Goal: Information Seeking & Learning: Learn about a topic

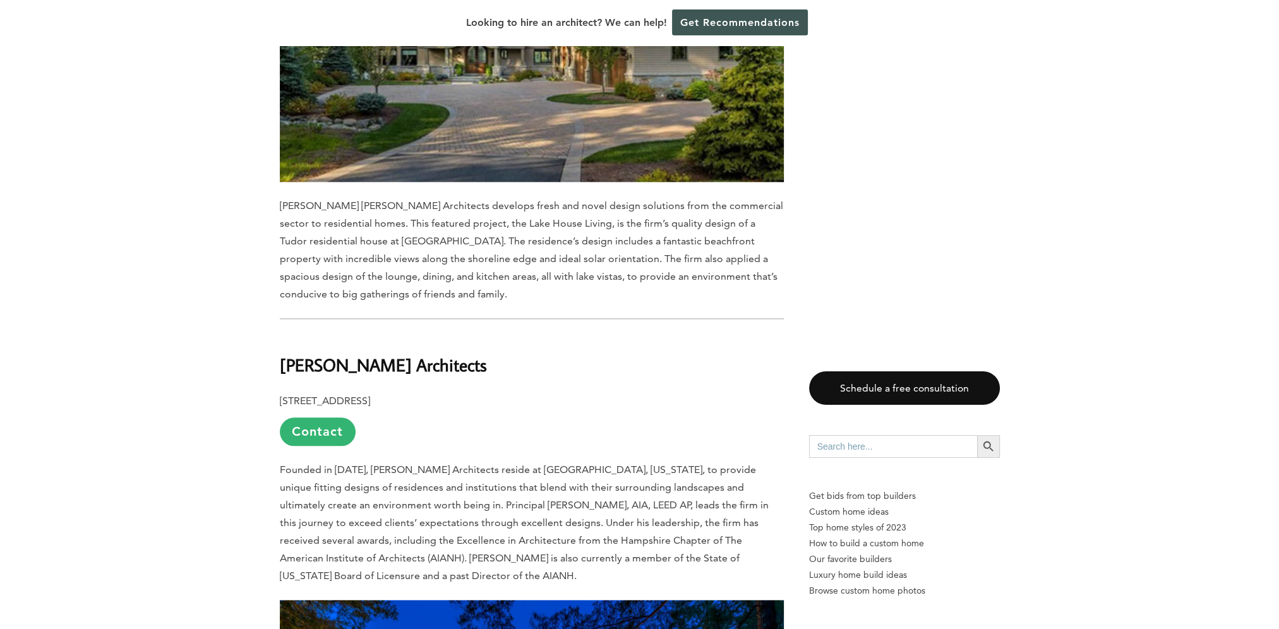
scroll to position [2022, 0]
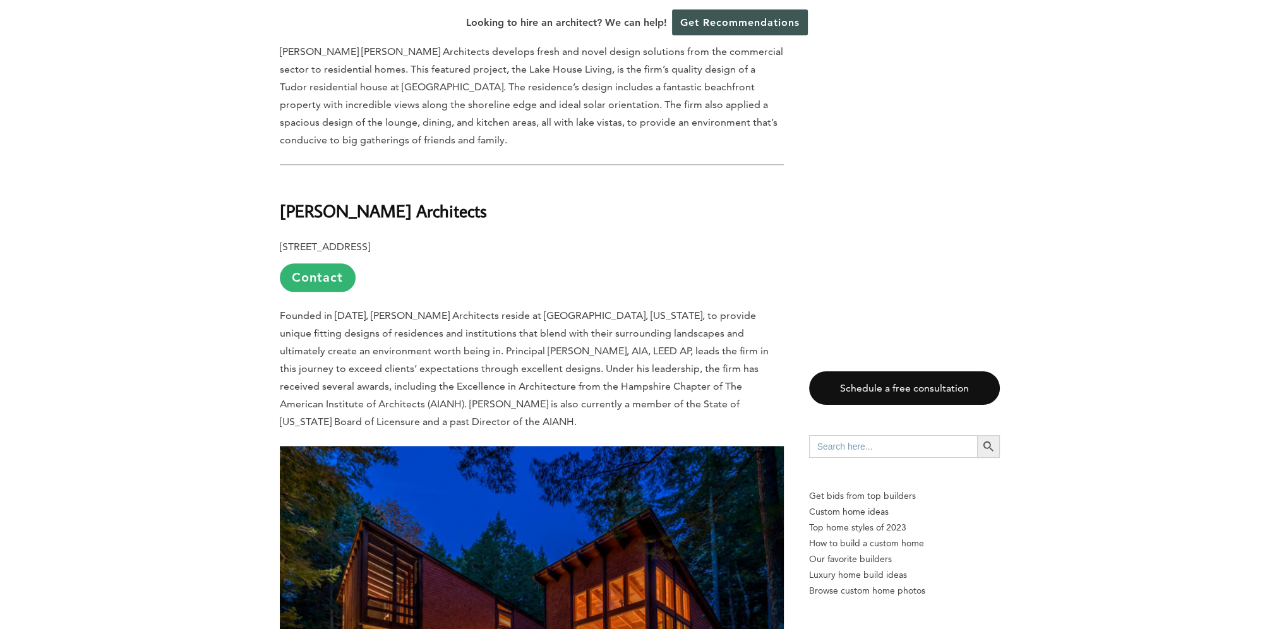
drag, startPoint x: 495, startPoint y: 174, endPoint x: 276, endPoint y: 184, distance: 219.4
copy b "[PERSON_NAME] Architects"
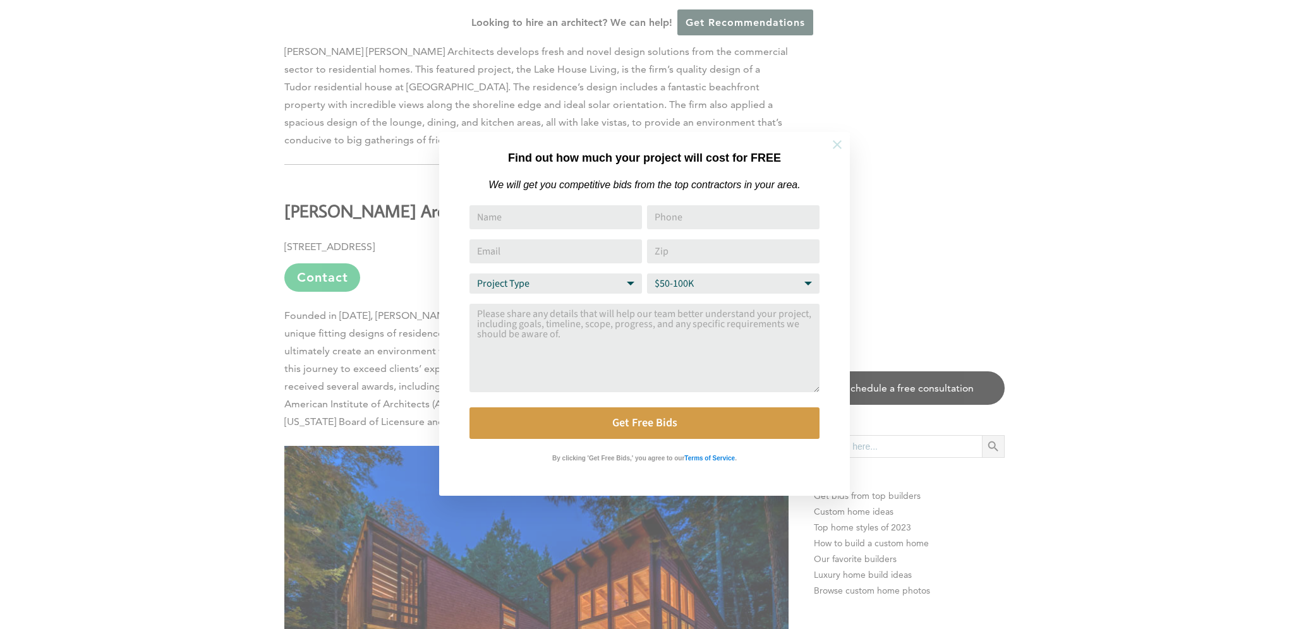
click at [838, 143] on icon at bounding box center [837, 144] width 9 height 9
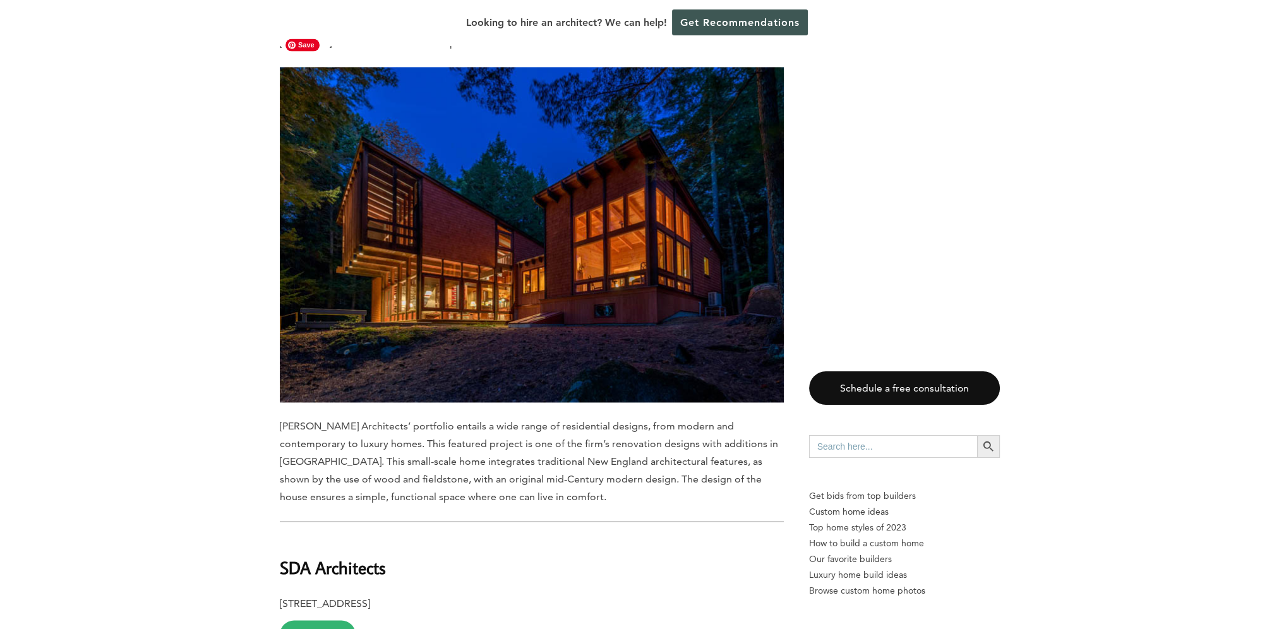
scroll to position [2780, 0]
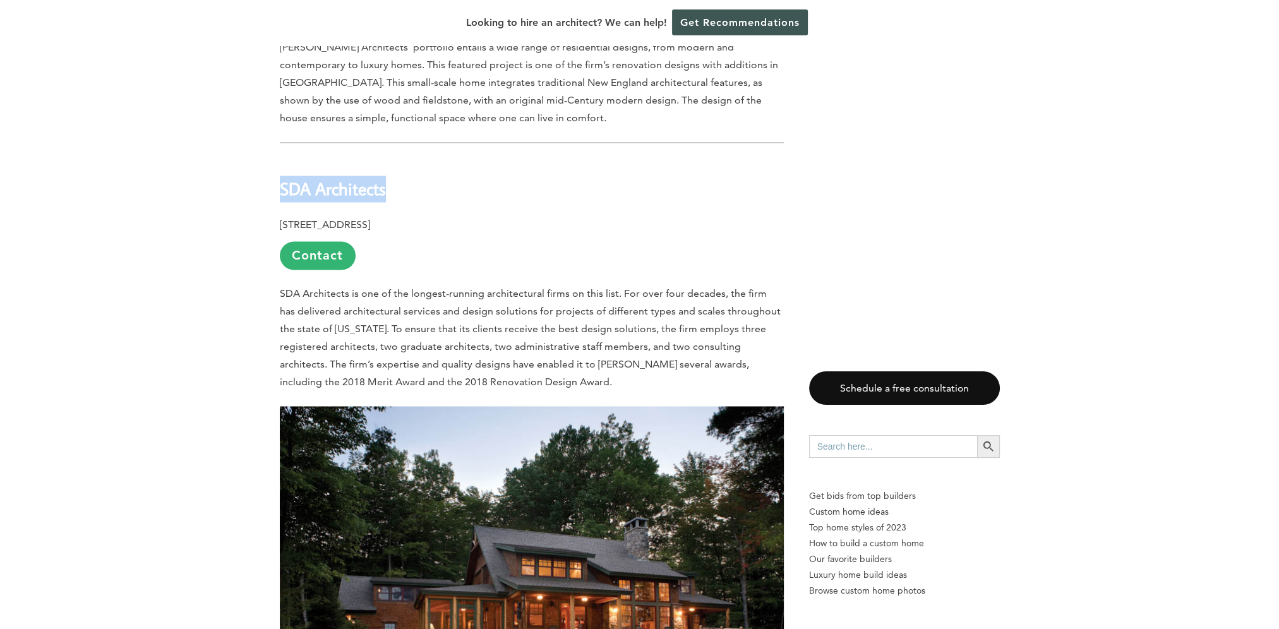
drag, startPoint x: 397, startPoint y: 156, endPoint x: 272, endPoint y: 159, distance: 125.1
copy b "SDA Architects"
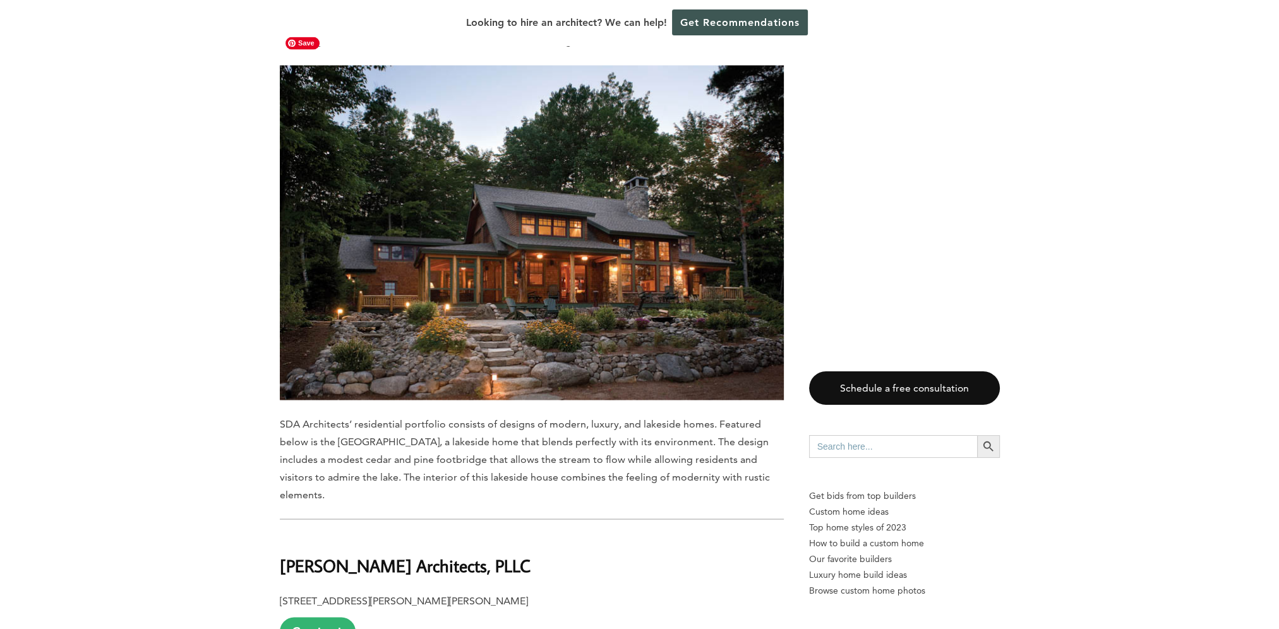
scroll to position [3349, 0]
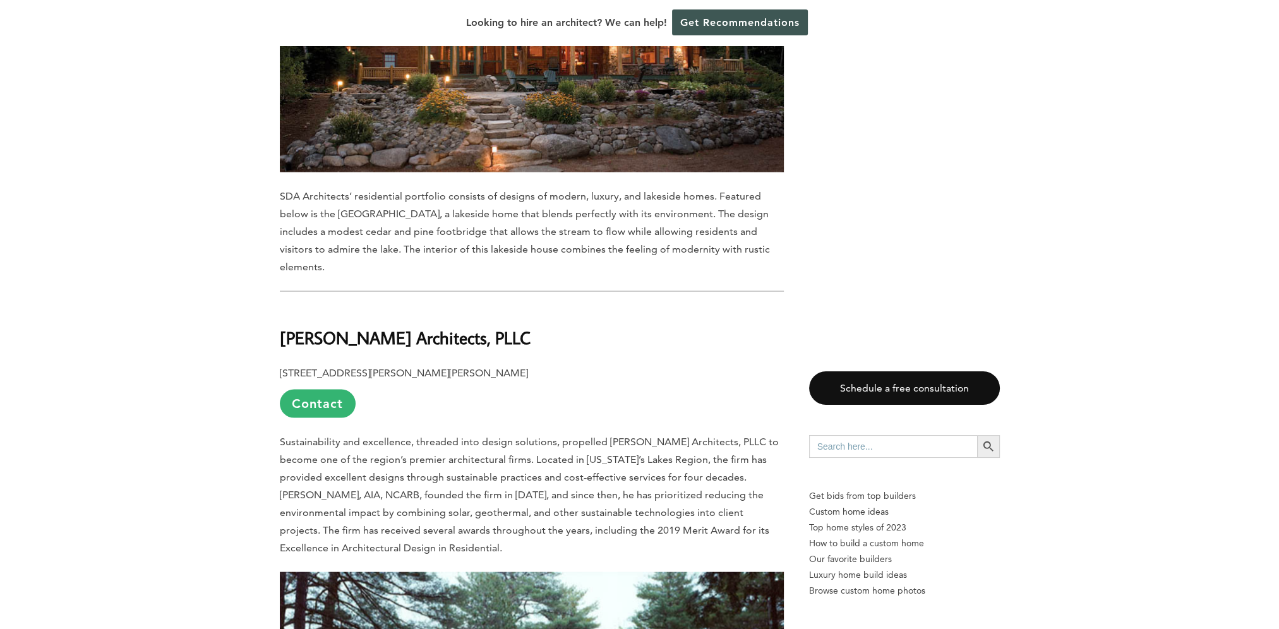
drag, startPoint x: 273, startPoint y: 303, endPoint x: 522, endPoint y: 301, distance: 249.6
copy b "[PERSON_NAME] Architects"
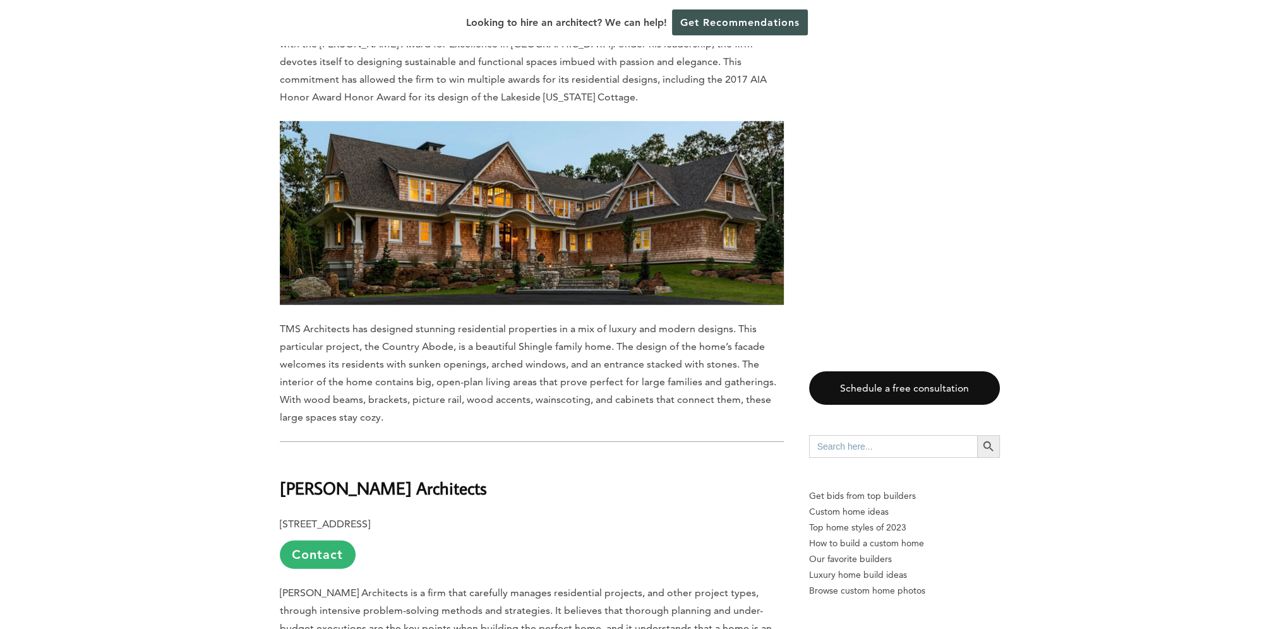
scroll to position [4739, 0]
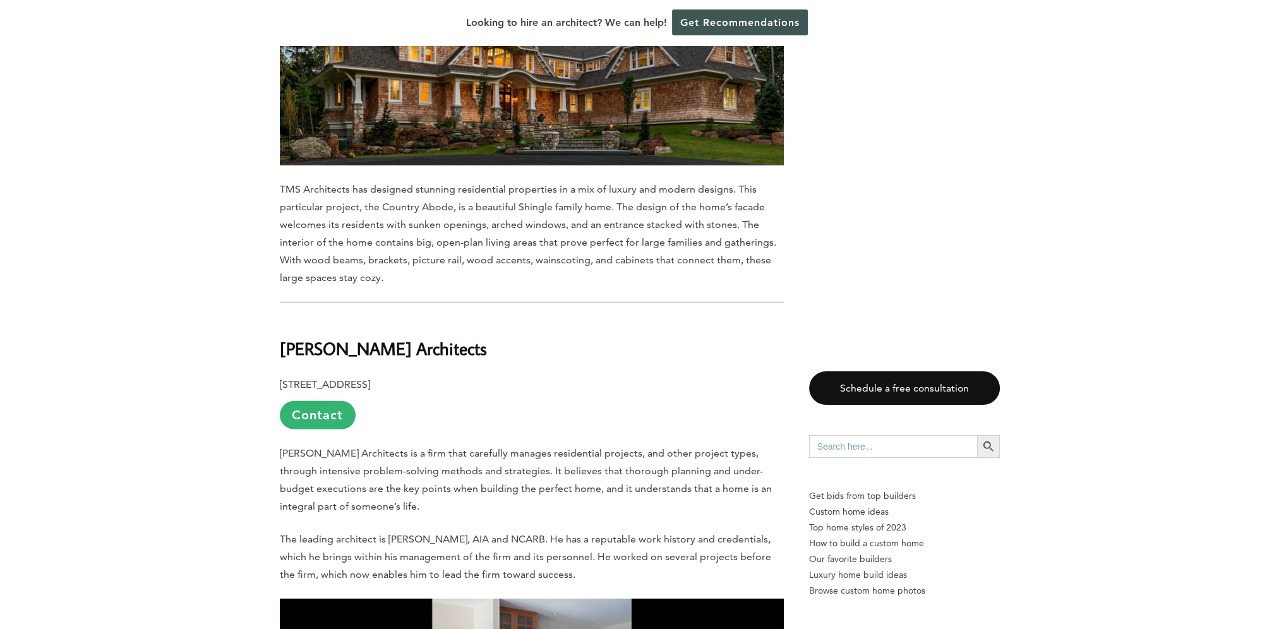
click at [280, 337] on b "[PERSON_NAME] Architects" at bounding box center [383, 348] width 207 height 22
drag, startPoint x: 277, startPoint y: 318, endPoint x: 416, endPoint y: 313, distance: 139.1
copy b "[PERSON_NAME] Architects"
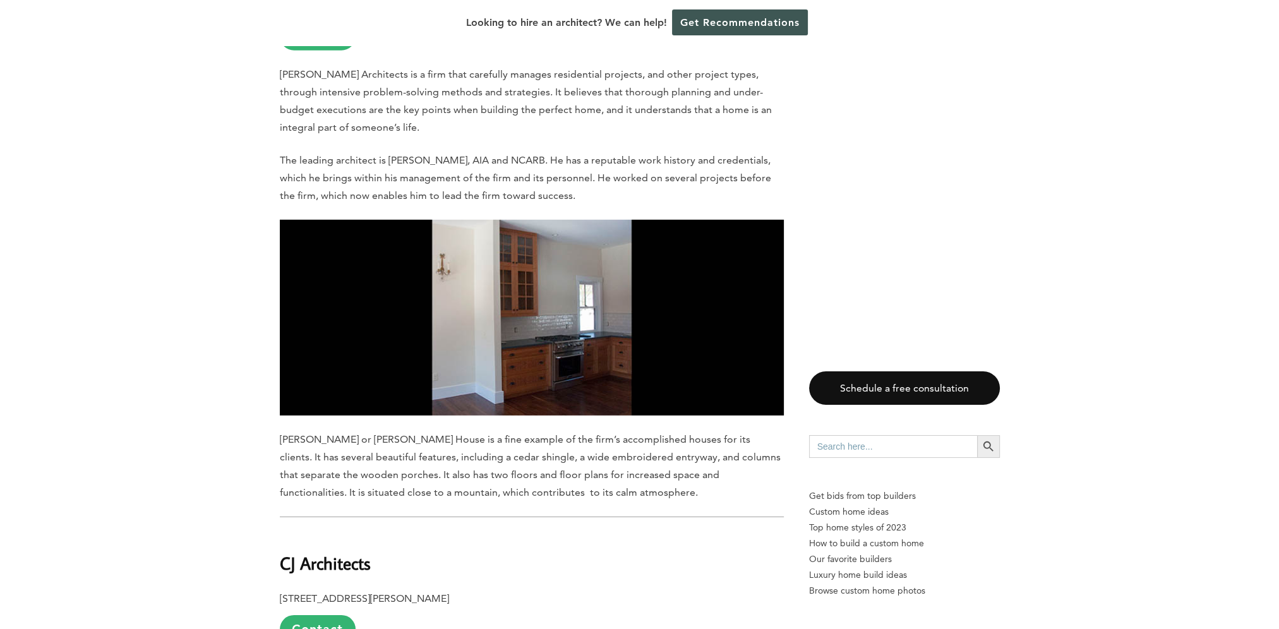
scroll to position [5433, 0]
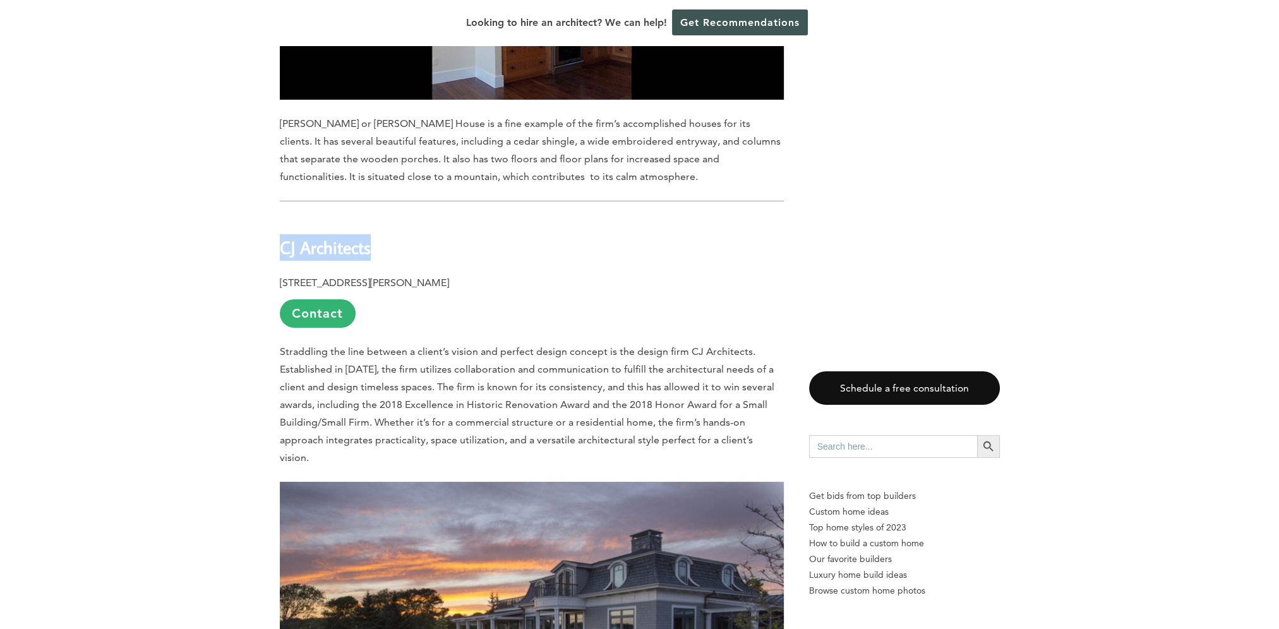
drag, startPoint x: 273, startPoint y: 215, endPoint x: 375, endPoint y: 219, distance: 102.4
copy b "CJ Architects"
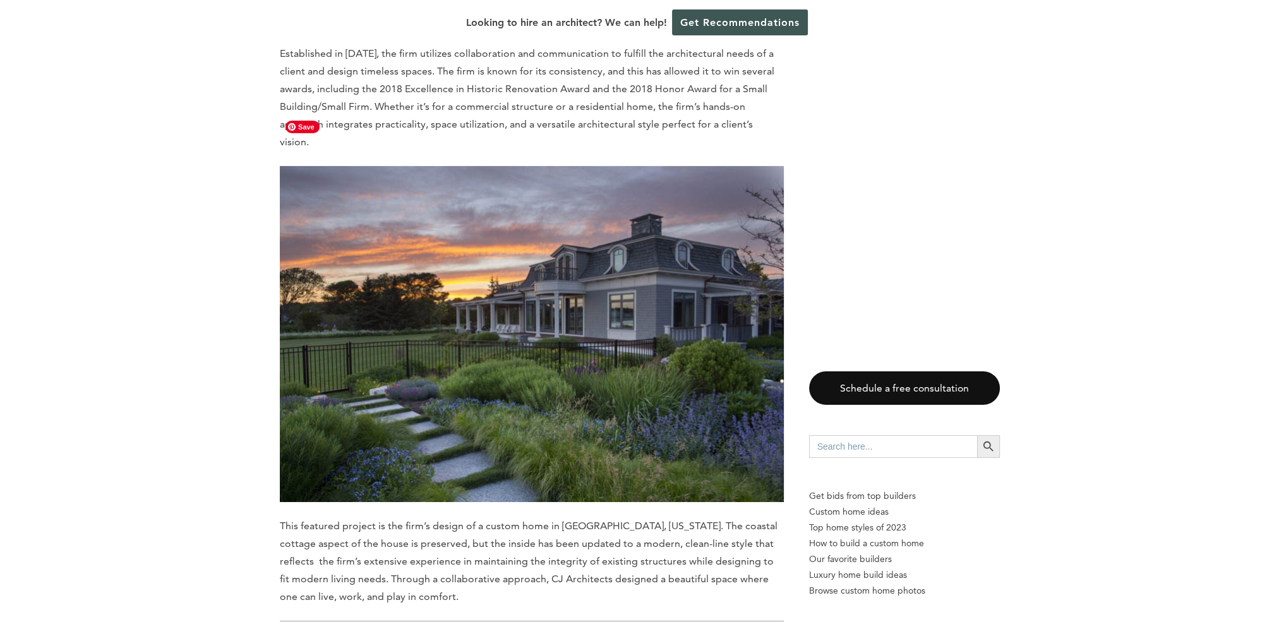
scroll to position [6065, 0]
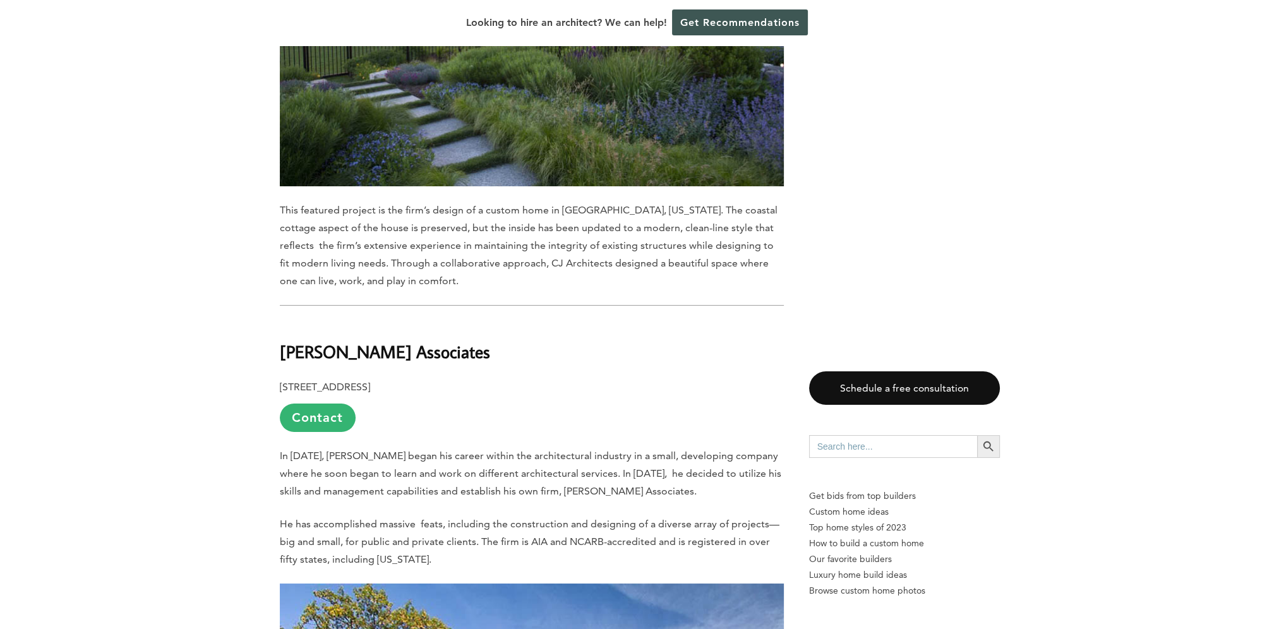
drag, startPoint x: 482, startPoint y: 296, endPoint x: 263, endPoint y: 311, distance: 219.1
copy b "[PERSON_NAME] Associates"
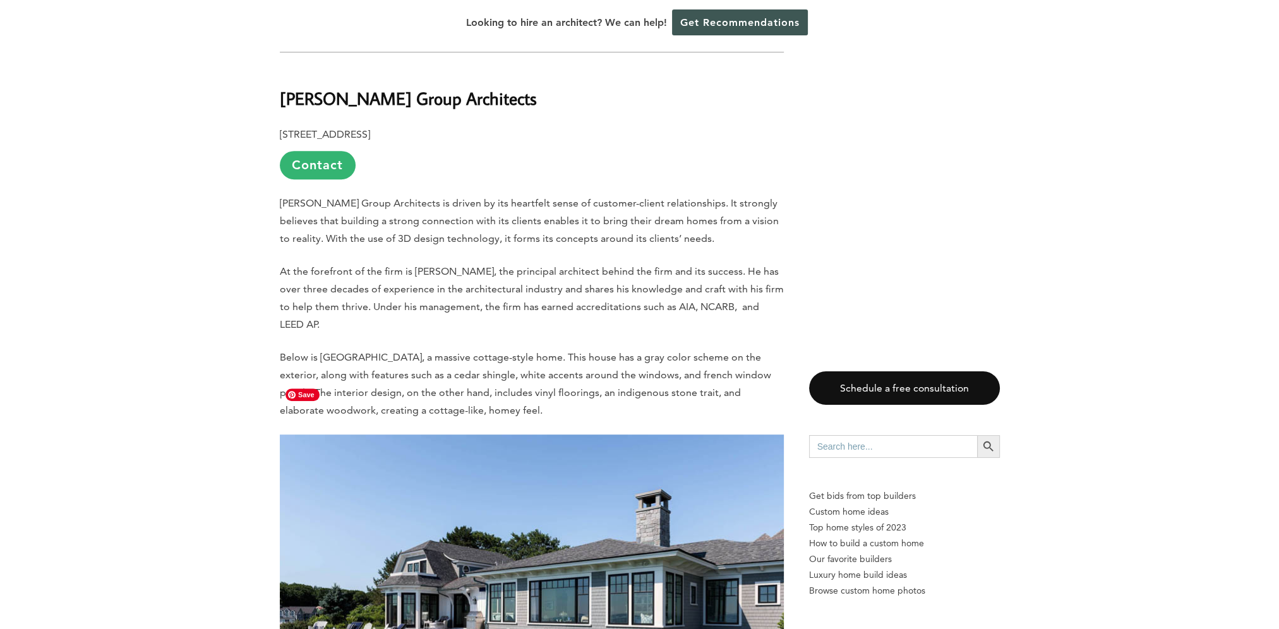
scroll to position [7076, 0]
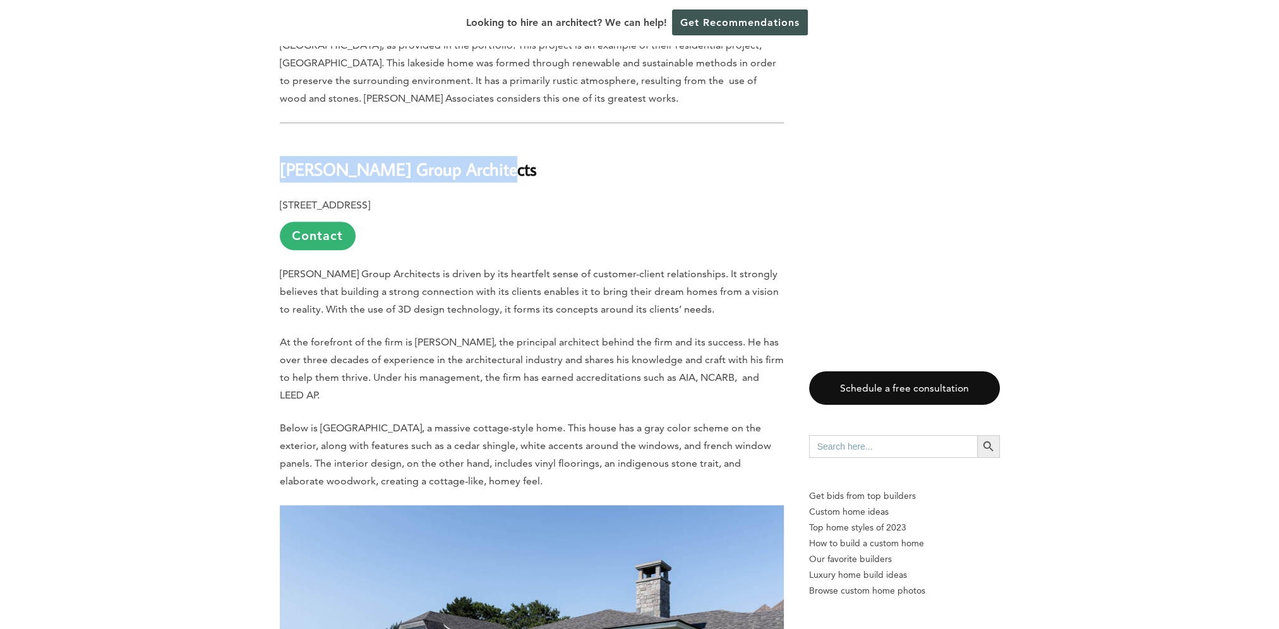
drag, startPoint x: 485, startPoint y: 121, endPoint x: 278, endPoint y: 123, distance: 206.6
copy b "[PERSON_NAME] Group Architects"
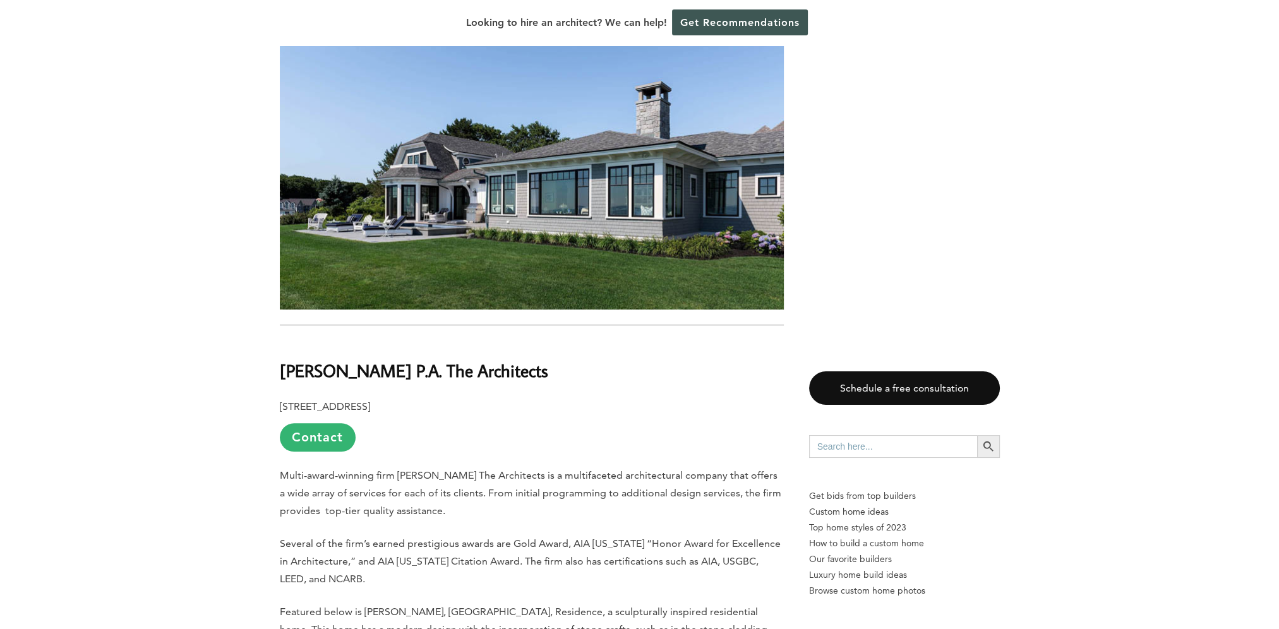
scroll to position [7708, 0]
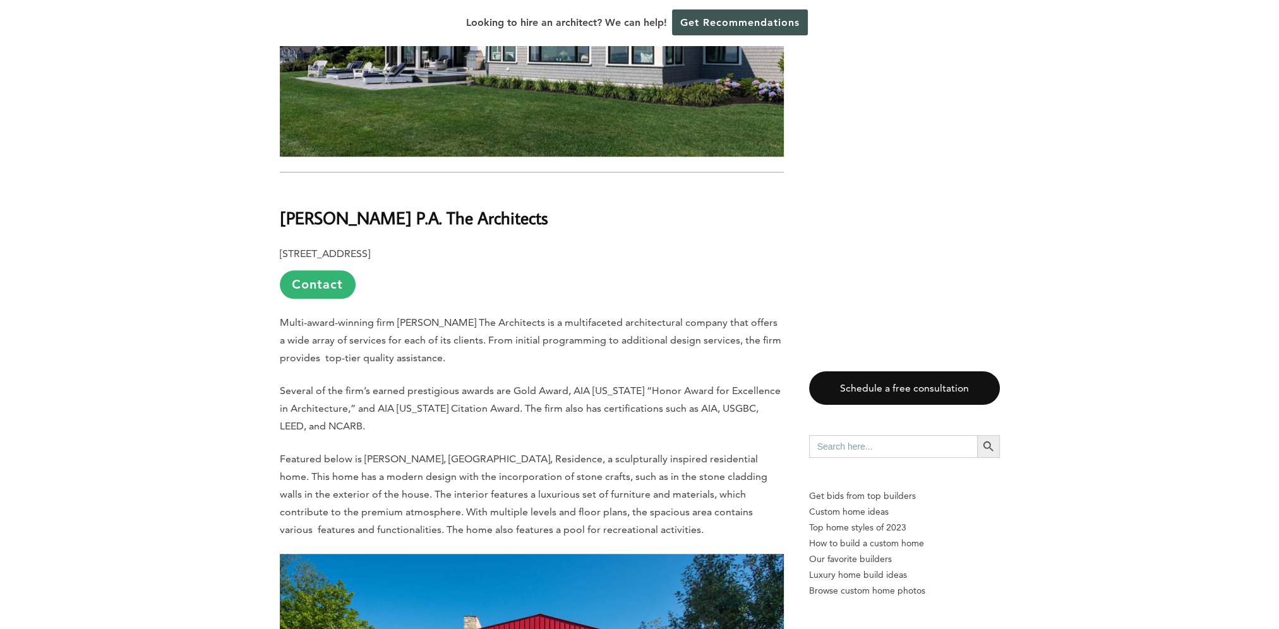
click at [282, 207] on b "[PERSON_NAME] P.A. The Architects" at bounding box center [414, 218] width 269 height 22
drag, startPoint x: 279, startPoint y: 167, endPoint x: 531, endPoint y: 157, distance: 252.3
copy b "[PERSON_NAME] P.A. The Architects"
